Goal: Use online tool/utility: Utilize a website feature to perform a specific function

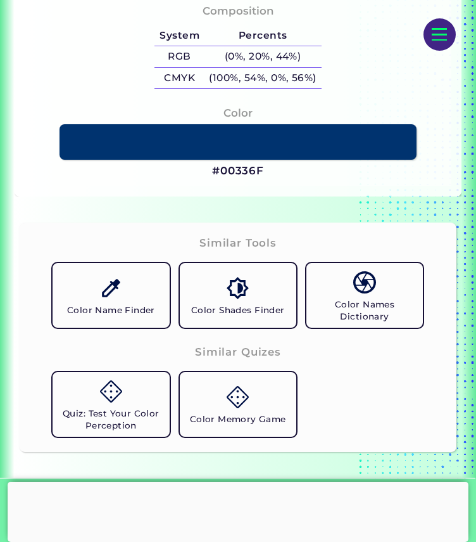
scroll to position [722, 0]
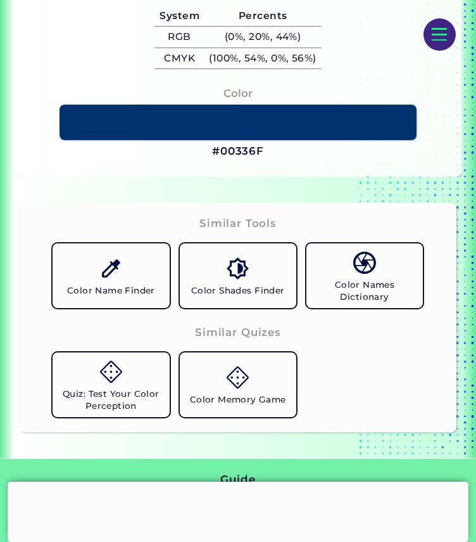
click at [115, 260] on img at bounding box center [111, 268] width 22 height 22
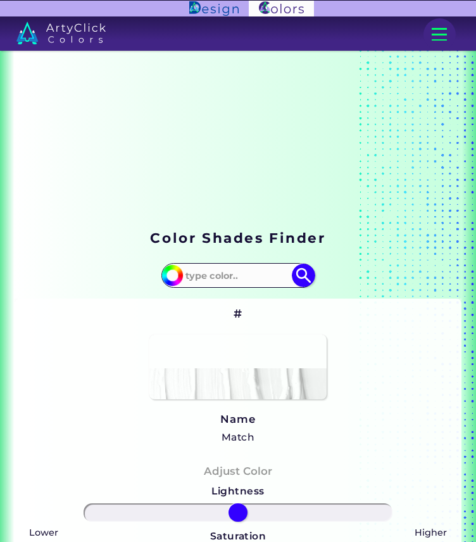
type input "#124775"
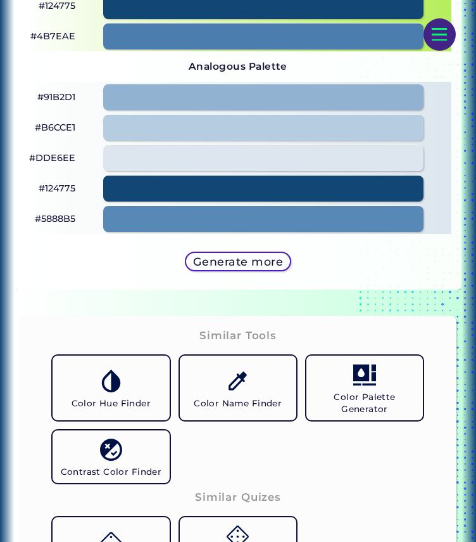
scroll to position [2334, 0]
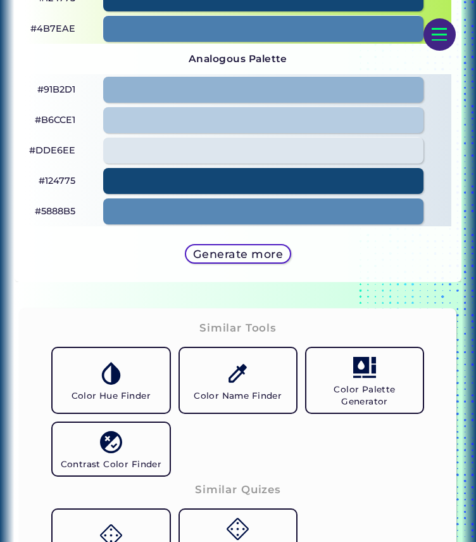
click at [269, 366] on link "Color Name Finder" at bounding box center [238, 380] width 127 height 75
